Goal: Book appointment/travel/reservation

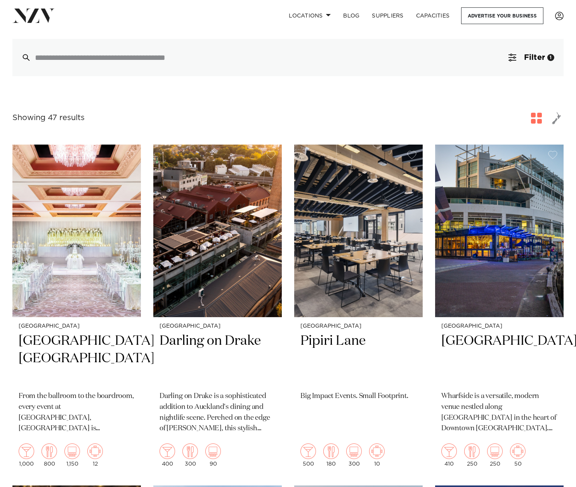
scroll to position [80, 0]
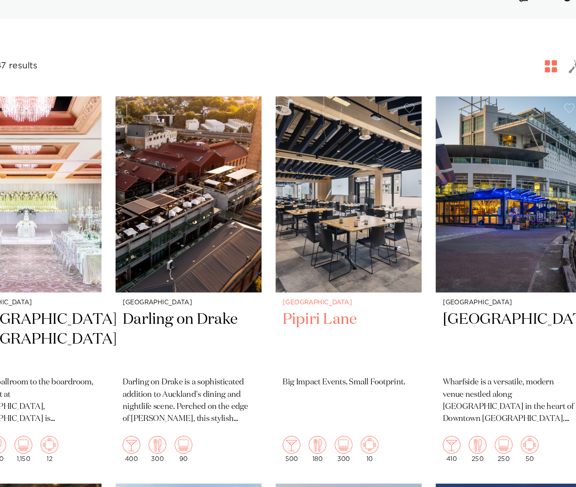
click at [346, 322] on h2 "Pipiri Lane" at bounding box center [359, 342] width 116 height 52
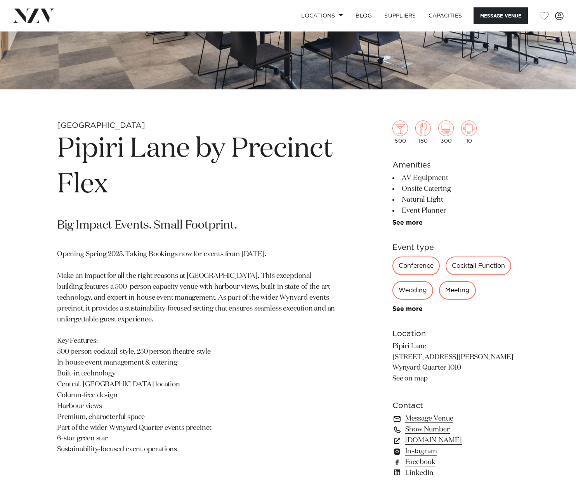
scroll to position [284, 0]
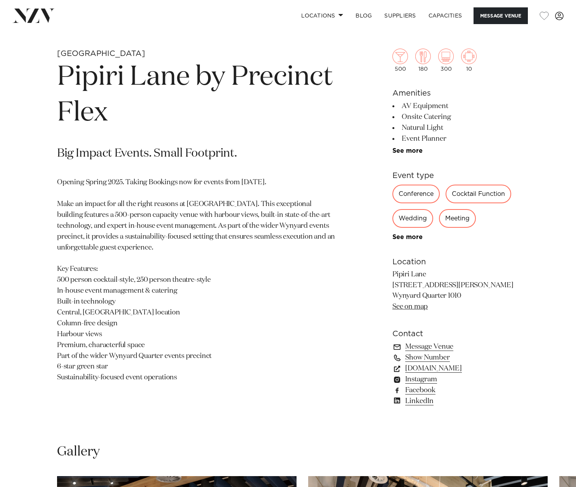
click at [115, 306] on p "Opening Spring 2025. Taking Bookings now for events from 1 September 2025. Make…" at bounding box center [197, 280] width 280 height 206
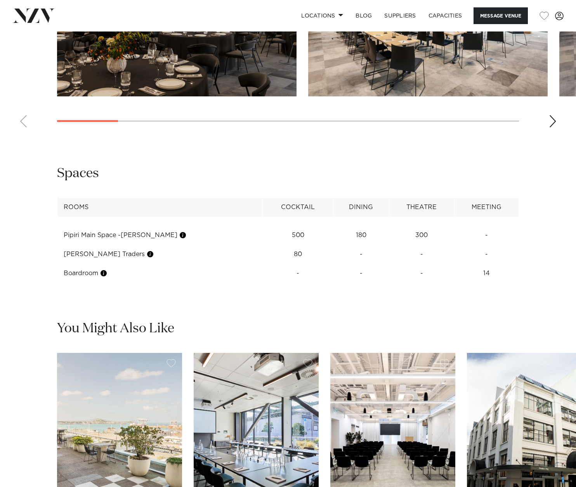
scroll to position [1103, 0]
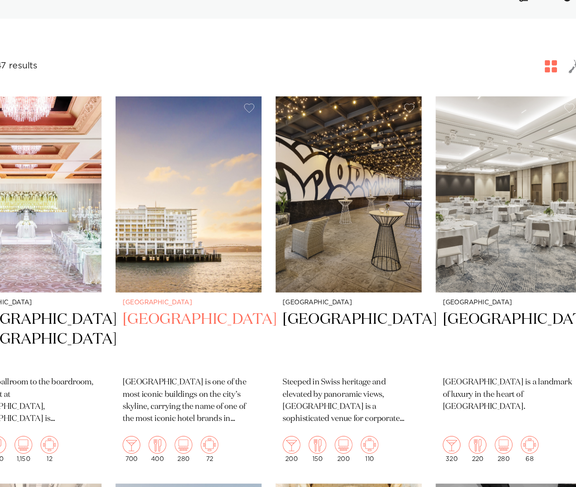
click at [275, 391] on p "[GEOGRAPHIC_DATA] is one of the most iconic buildings on the city’s skyline, ca…" at bounding box center [218, 396] width 116 height 44
drag, startPoint x: 275, startPoint y: 388, endPoint x: 275, endPoint y: 355, distance: 33.8
click at [275, 369] on div "[GEOGRAPHIC_DATA] [GEOGRAPHIC_DATA] [GEOGRAPHIC_DATA] is one of the most iconic…" at bounding box center [217, 379] width 129 height 156
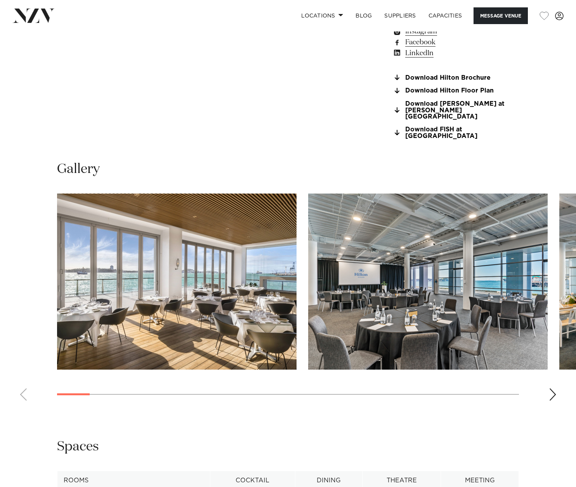
scroll to position [647, 0]
